Goal: Information Seeking & Learning: Learn about a topic

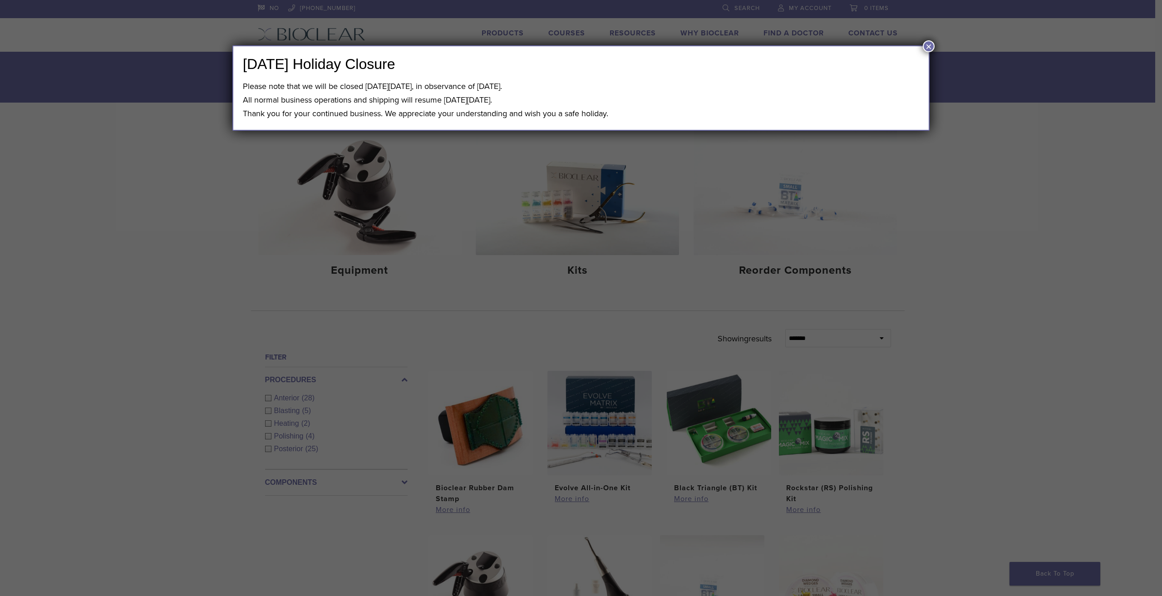
click at [928, 43] on button "×" at bounding box center [929, 46] width 12 height 12
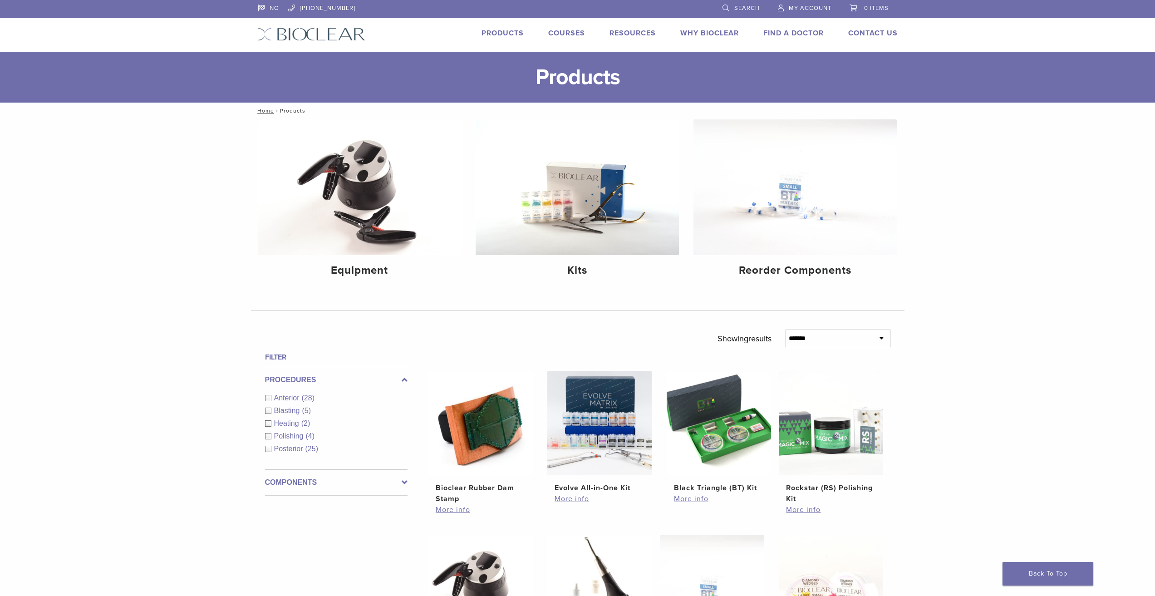
click at [518, 40] on div "Products" at bounding box center [497, 34] width 53 height 13
click at [505, 35] on link "Products" at bounding box center [503, 33] width 42 height 9
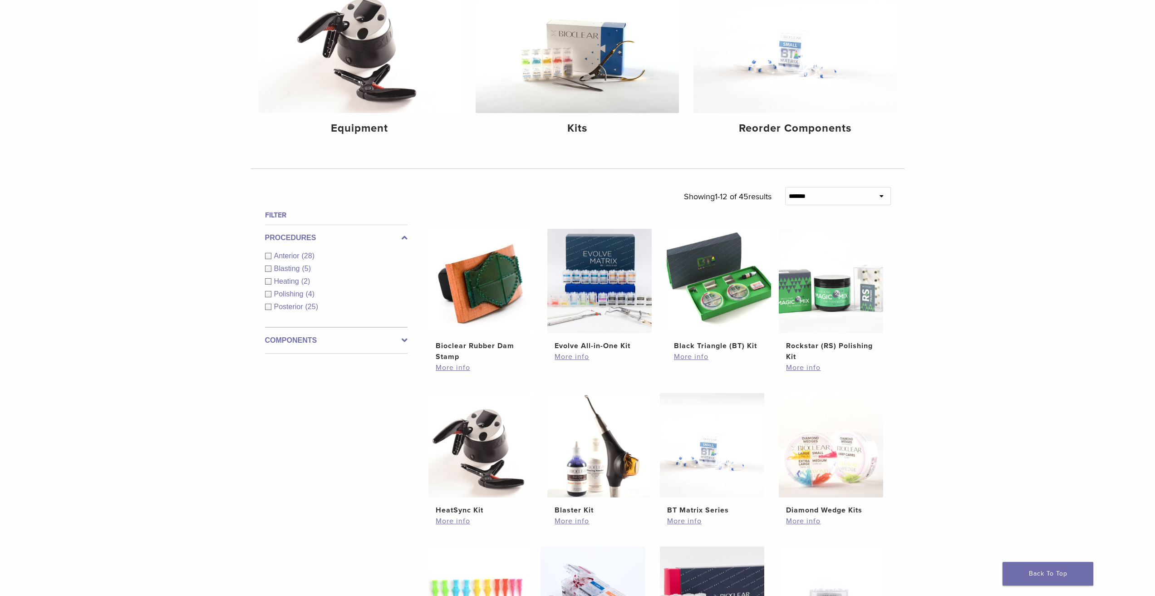
scroll to position [166, 0]
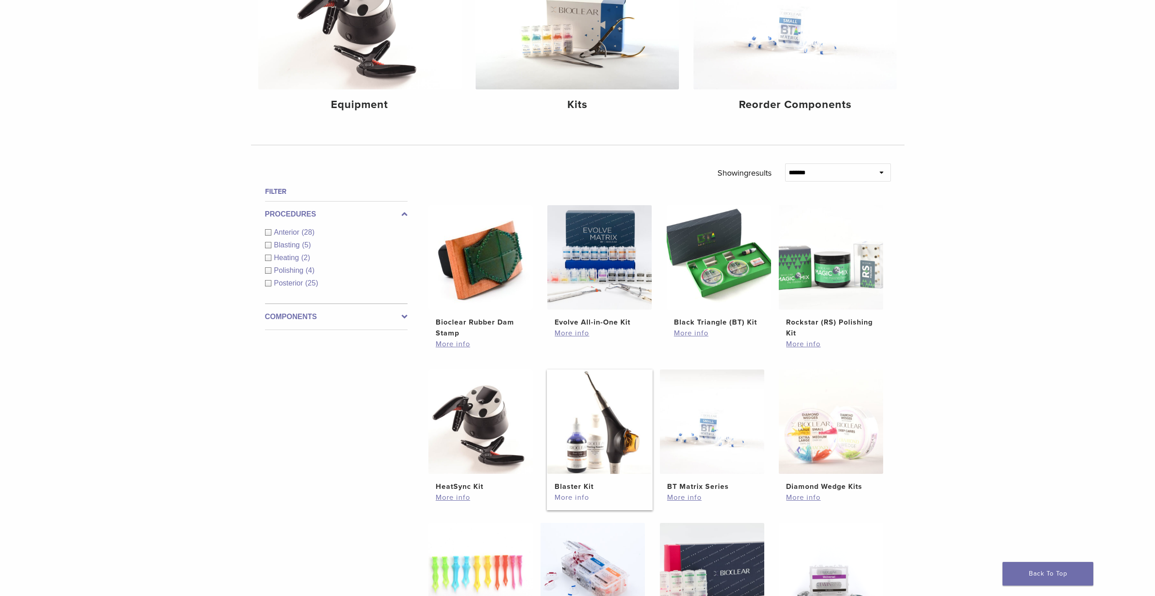
click at [571, 501] on link "More info" at bounding box center [600, 497] width 90 height 11
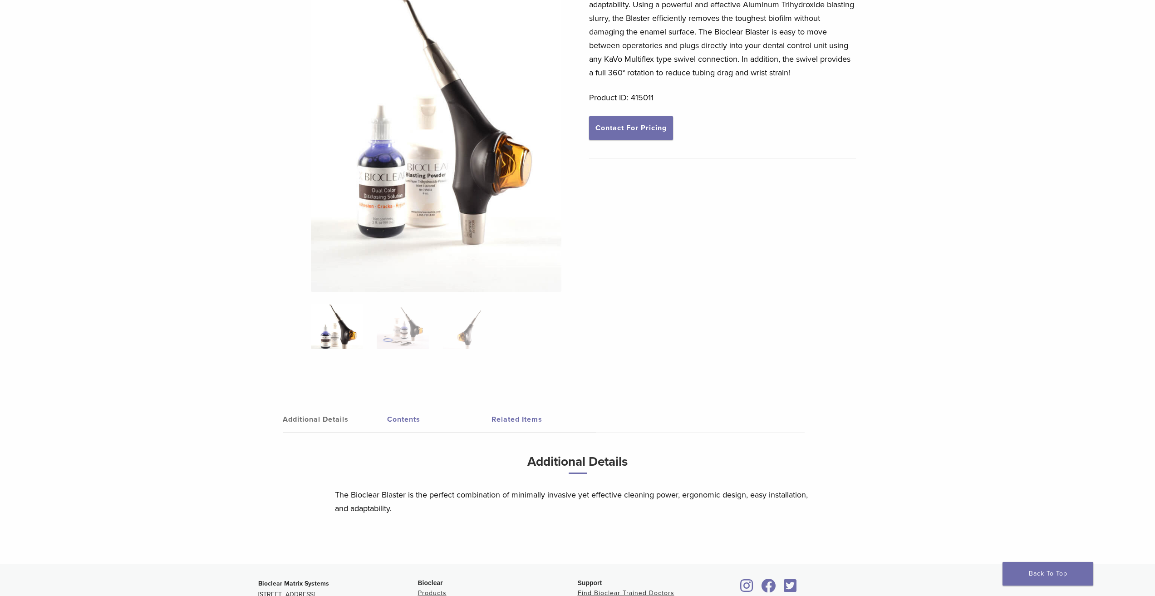
scroll to position [141, 0]
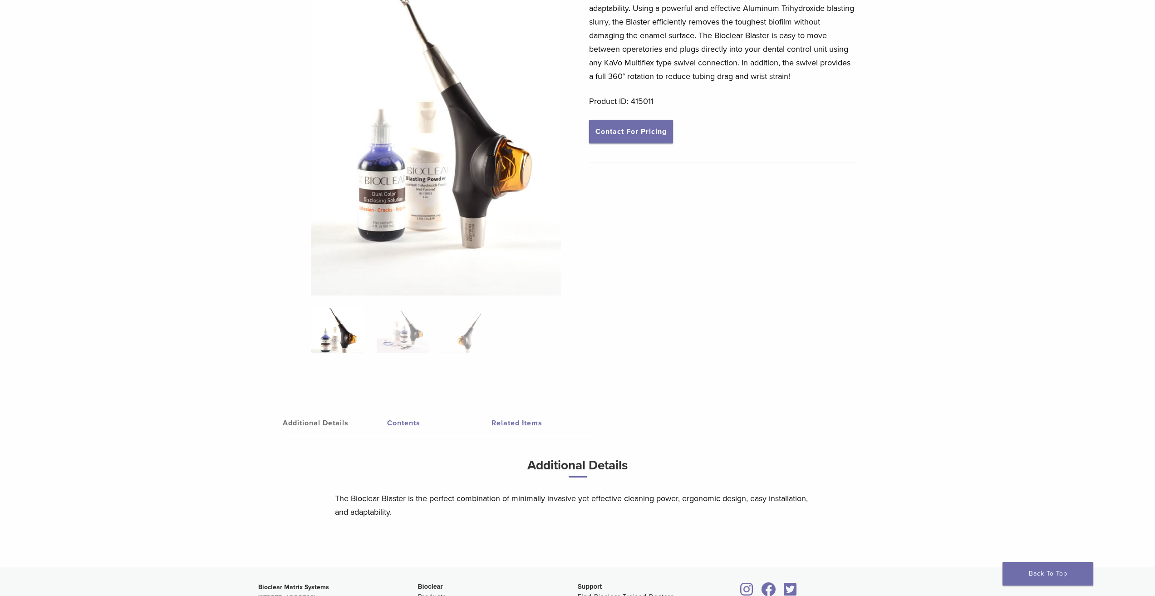
click at [305, 422] on link "Additional Details" at bounding box center [335, 422] width 104 height 25
click at [313, 423] on link "Additional Details" at bounding box center [335, 422] width 104 height 25
click at [325, 422] on link "Additional Details" at bounding box center [335, 422] width 104 height 25
click at [404, 423] on link "Contents" at bounding box center [439, 422] width 104 height 25
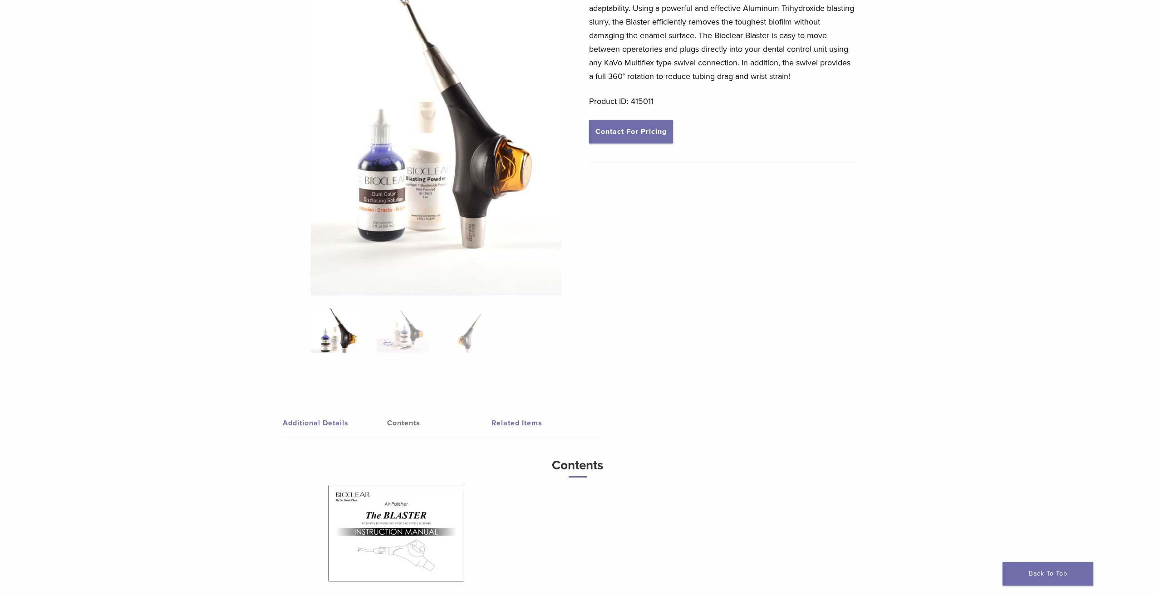
click at [509, 420] on link "Related Items" at bounding box center [544, 422] width 104 height 25
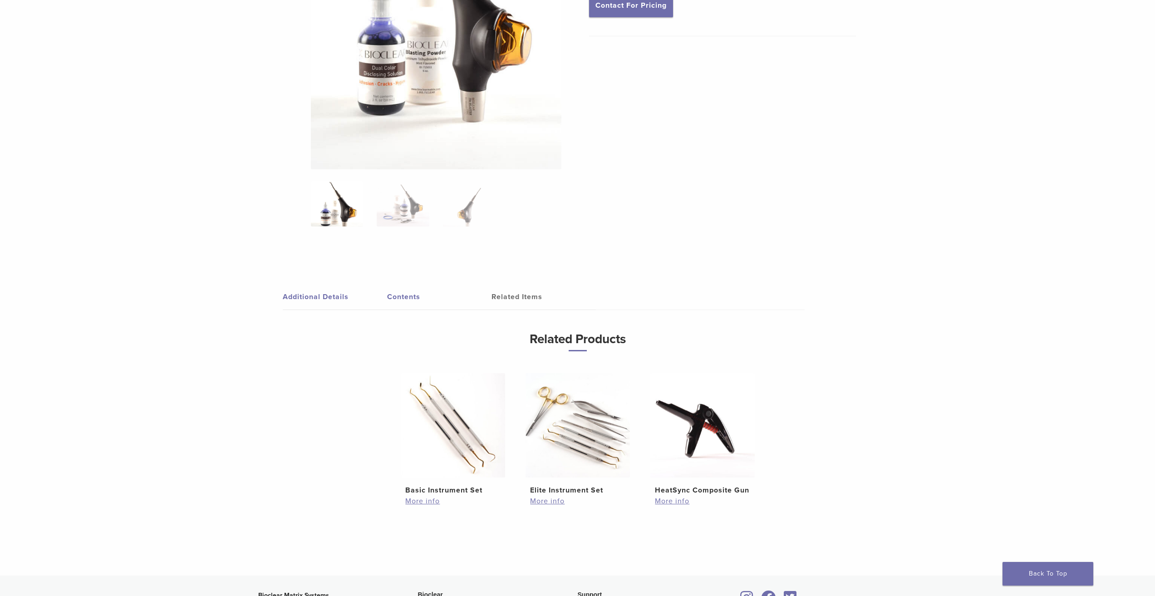
scroll to position [155, 0]
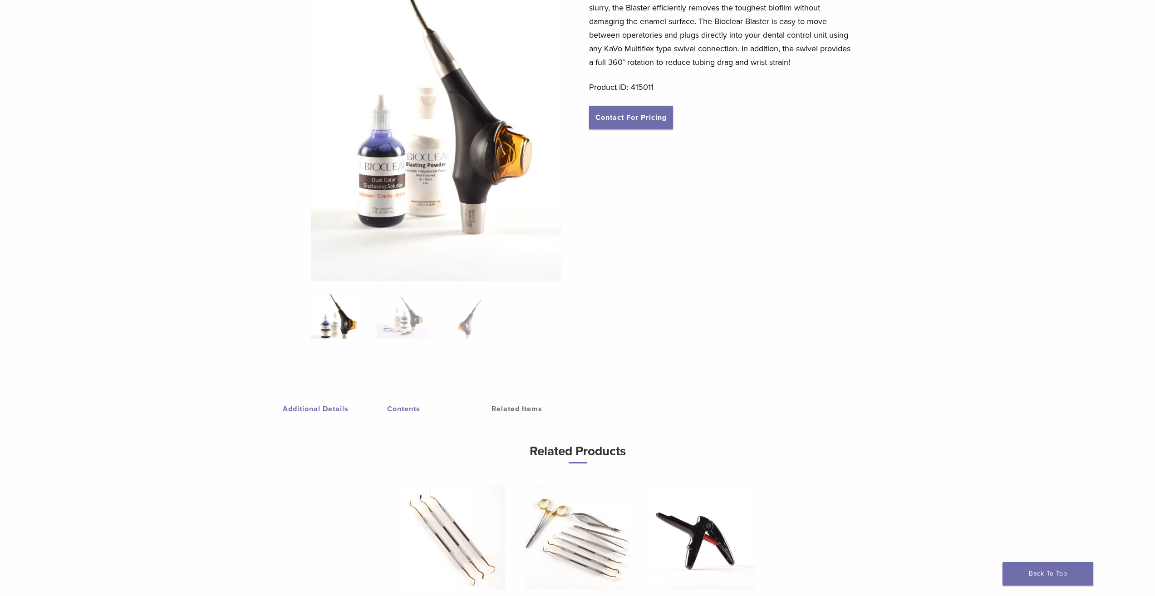
click at [406, 409] on link "Contents" at bounding box center [439, 408] width 104 height 25
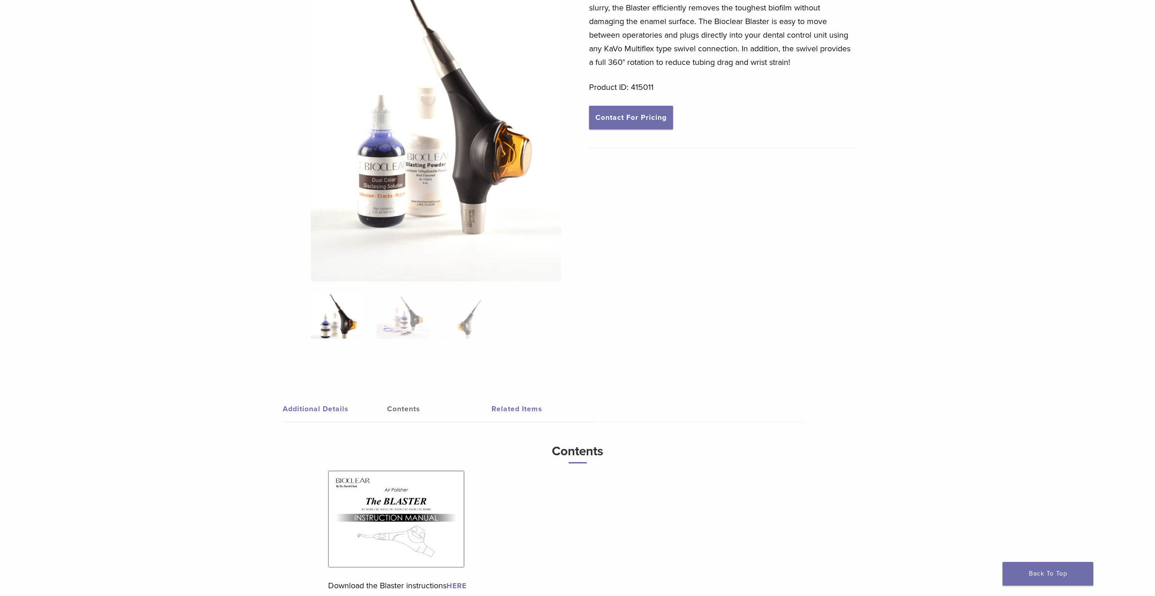
click at [366, 522] on img at bounding box center [396, 519] width 136 height 97
